Goal: Find specific page/section: Find specific page/section

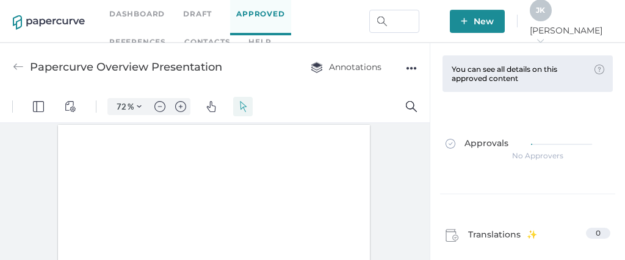
scroll to position [1022, 0]
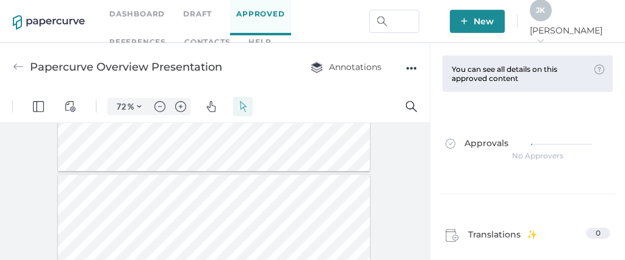
click at [184, 38] on link "Contacts" at bounding box center [207, 41] width 46 height 13
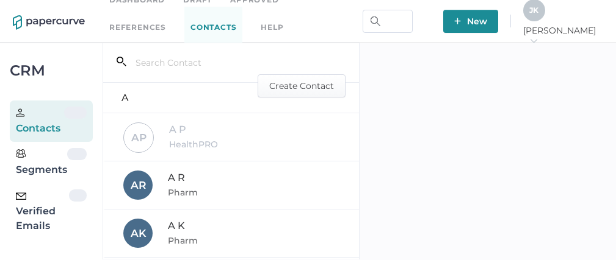
click at [46, 209] on div "Verified Emails" at bounding box center [42, 212] width 53 height 44
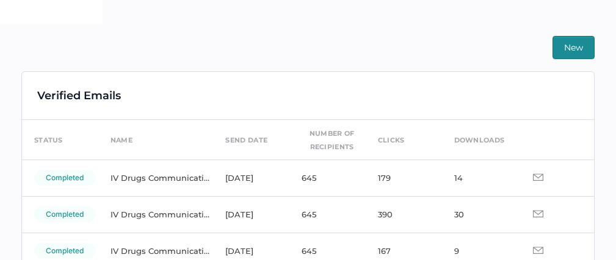
scroll to position [286, 0]
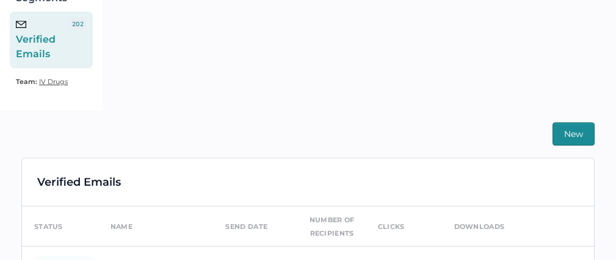
scroll to position [269, 0]
